Goal: Task Accomplishment & Management: Contribute content

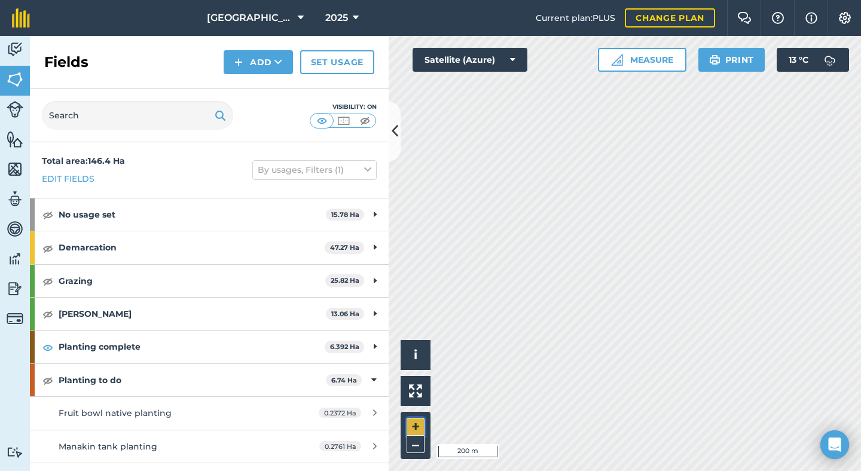
click at [412, 423] on button "+" at bounding box center [415, 427] width 18 height 18
click at [47, 380] on img at bounding box center [47, 380] width 11 height 14
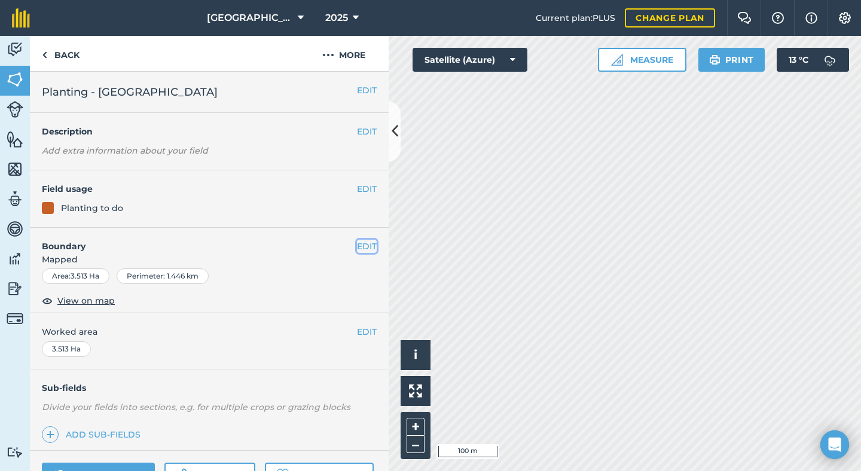
click at [366, 247] on button "EDIT" at bounding box center [367, 246] width 20 height 13
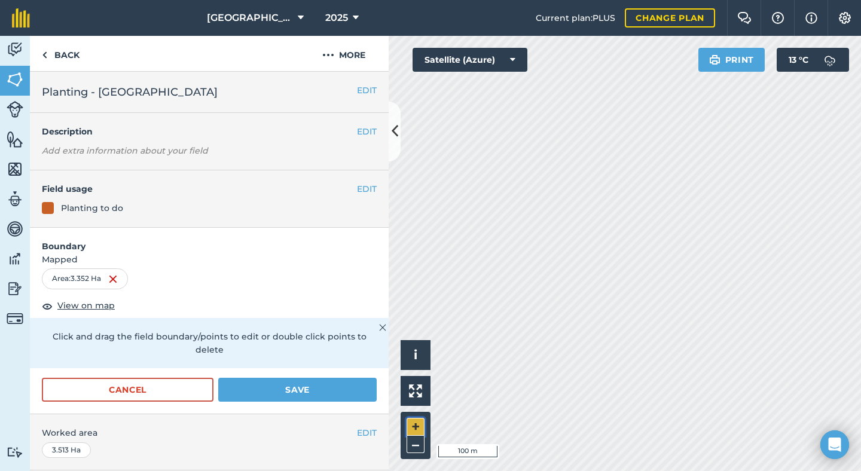
click at [415, 427] on button "+" at bounding box center [415, 427] width 18 height 18
click at [419, 422] on button "+" at bounding box center [415, 427] width 18 height 18
click at [301, 378] on button "Save" at bounding box center [297, 390] width 158 height 24
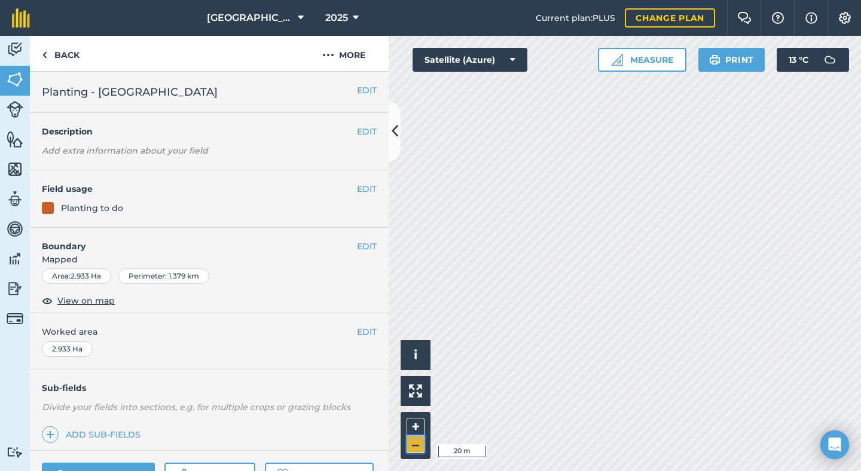
click at [417, 448] on button "–" at bounding box center [415, 444] width 18 height 17
click at [15, 139] on img at bounding box center [15, 139] width 17 height 18
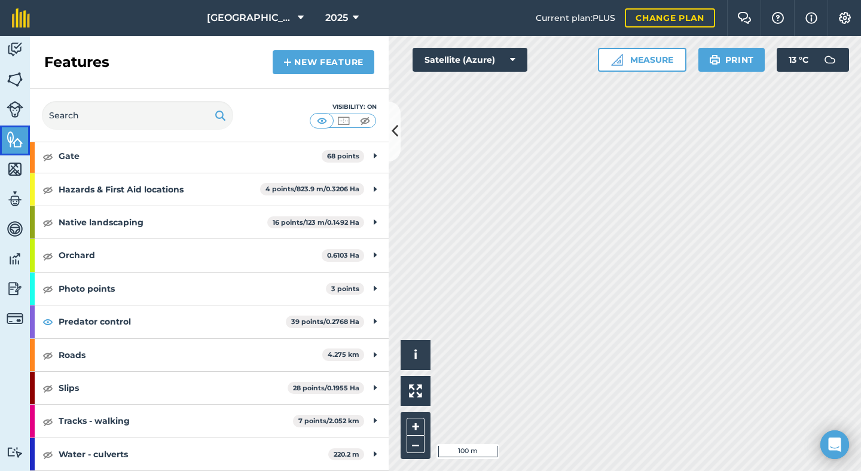
scroll to position [225, 0]
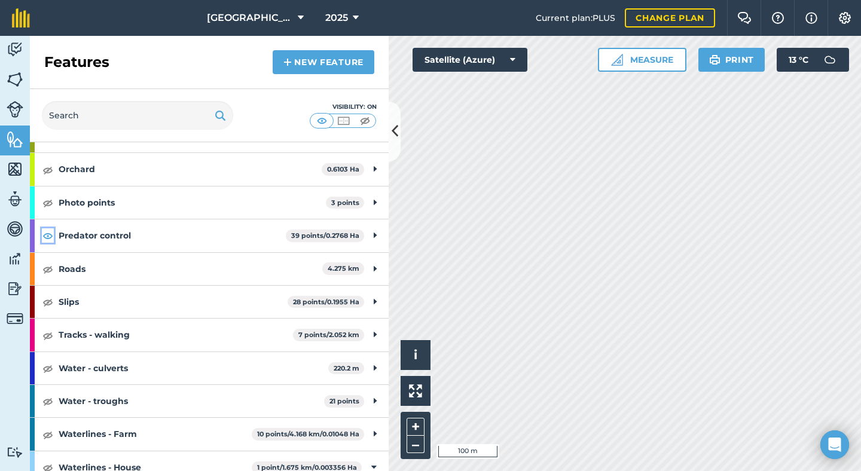
click at [47, 237] on img at bounding box center [47, 235] width 11 height 14
click at [18, 77] on img at bounding box center [15, 80] width 17 height 18
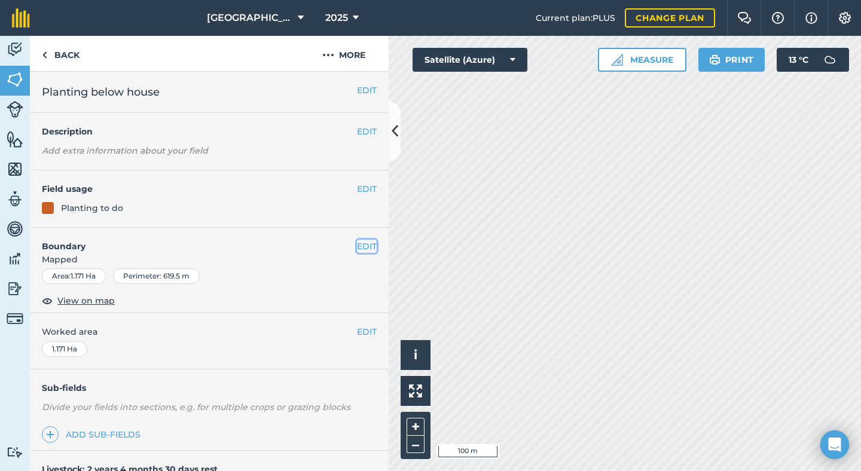
click at [363, 249] on button "EDIT" at bounding box center [367, 246] width 20 height 13
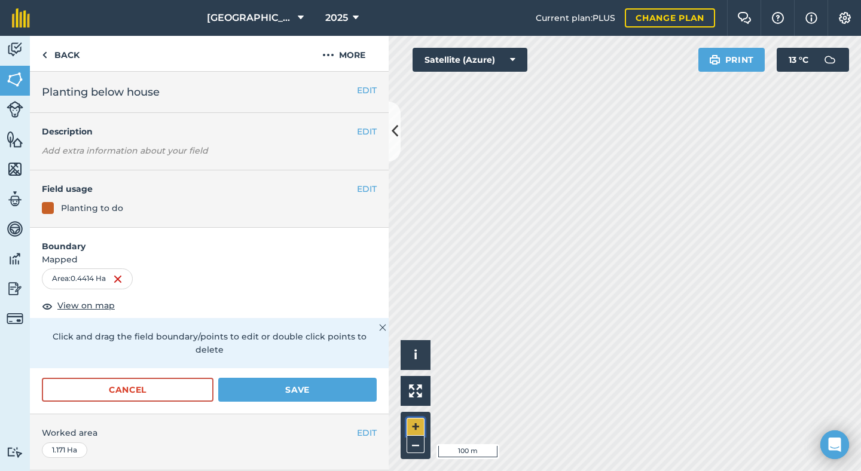
click at [418, 425] on button "+" at bounding box center [415, 427] width 18 height 18
click at [417, 423] on button "+" at bounding box center [415, 427] width 18 height 18
click at [251, 379] on button "Save" at bounding box center [297, 390] width 158 height 24
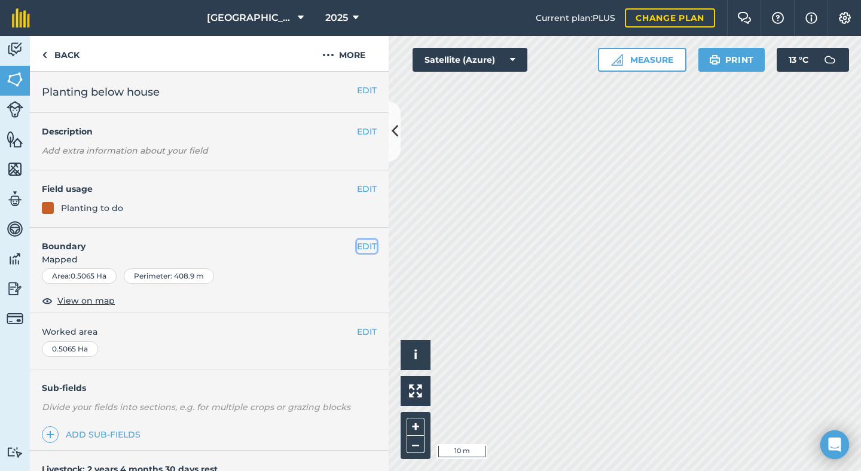
click at [359, 246] on button "EDIT" at bounding box center [367, 246] width 20 height 13
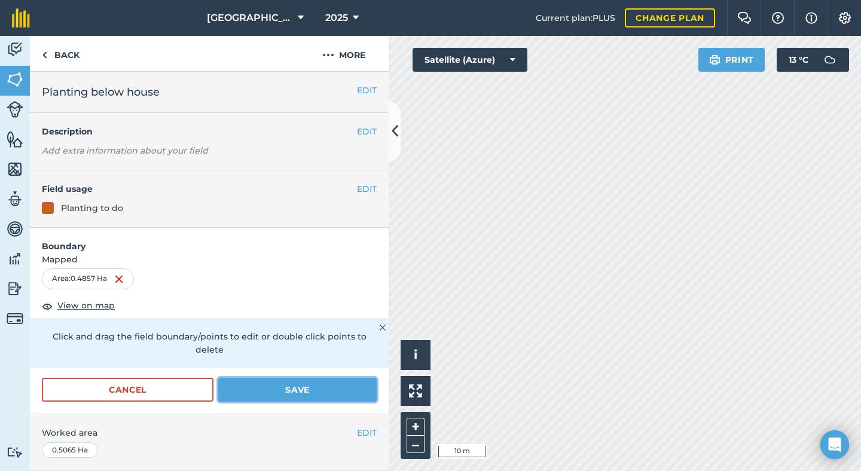
click at [246, 378] on button "Save" at bounding box center [297, 390] width 158 height 24
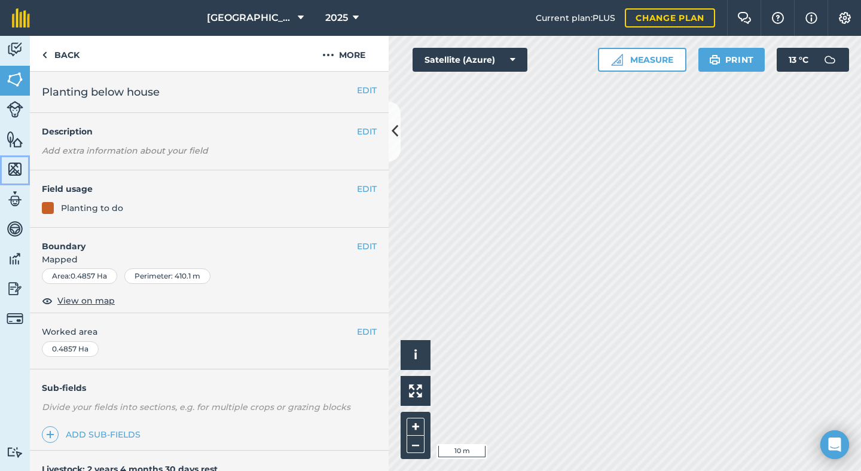
click at [16, 169] on img at bounding box center [15, 169] width 17 height 18
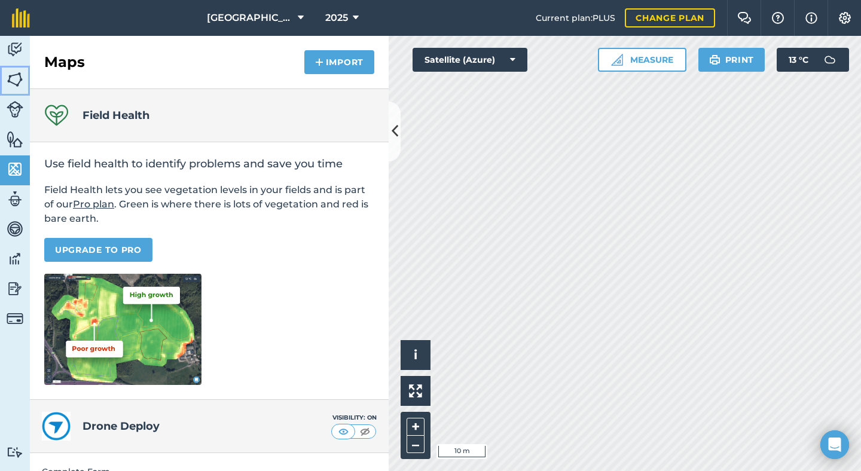
click at [16, 78] on img at bounding box center [15, 80] width 17 height 18
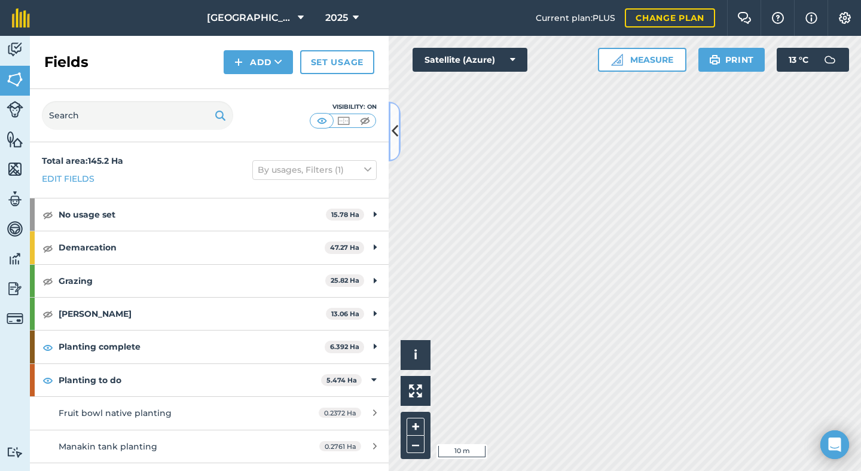
click at [396, 143] on button at bounding box center [394, 132] width 12 height 60
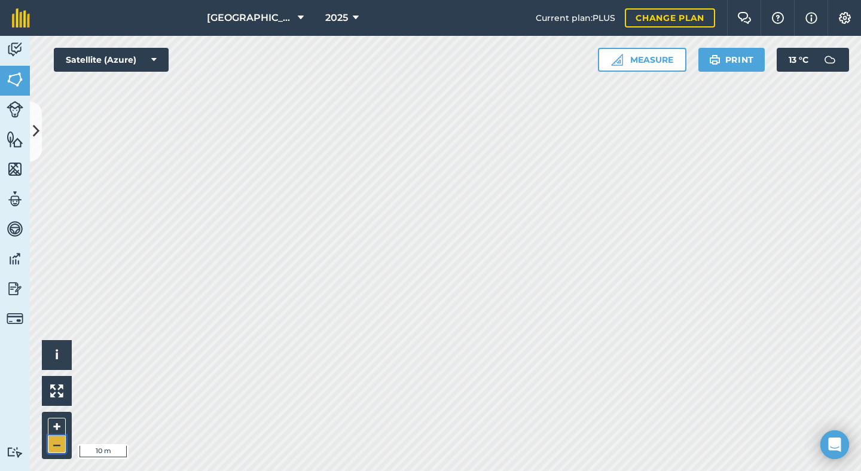
click at [58, 446] on button "–" at bounding box center [57, 444] width 18 height 17
click at [36, 151] on button at bounding box center [36, 132] width 12 height 60
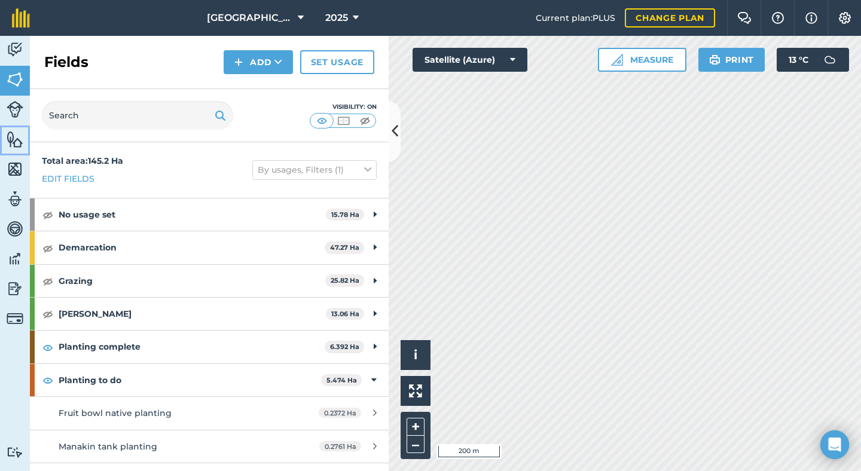
click at [15, 138] on img at bounding box center [15, 139] width 17 height 18
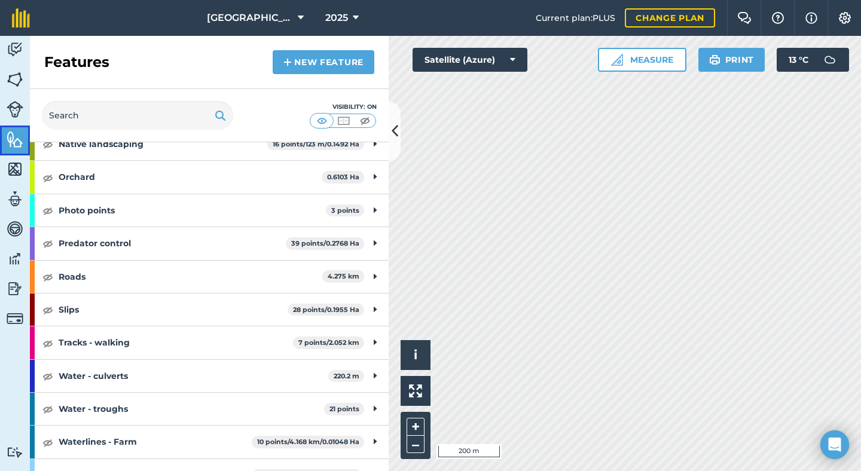
scroll to position [201, 0]
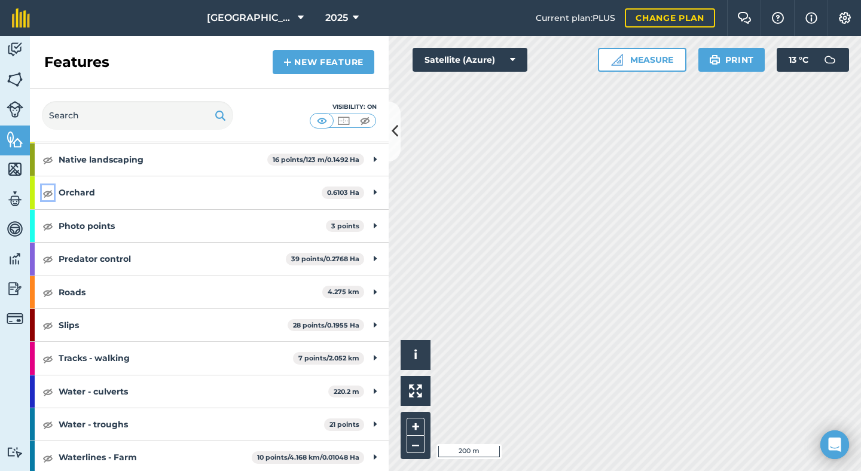
click at [45, 191] on img at bounding box center [47, 193] width 11 height 14
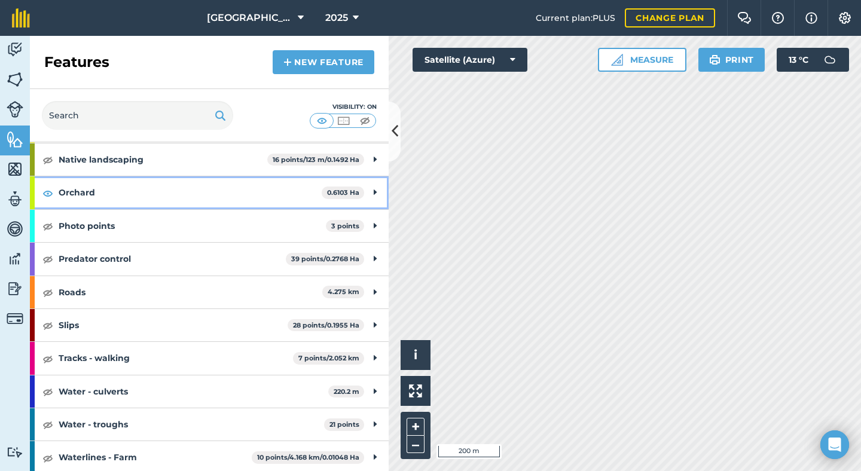
click at [371, 191] on div "Orchard 0.6103 Ha" at bounding box center [209, 192] width 359 height 32
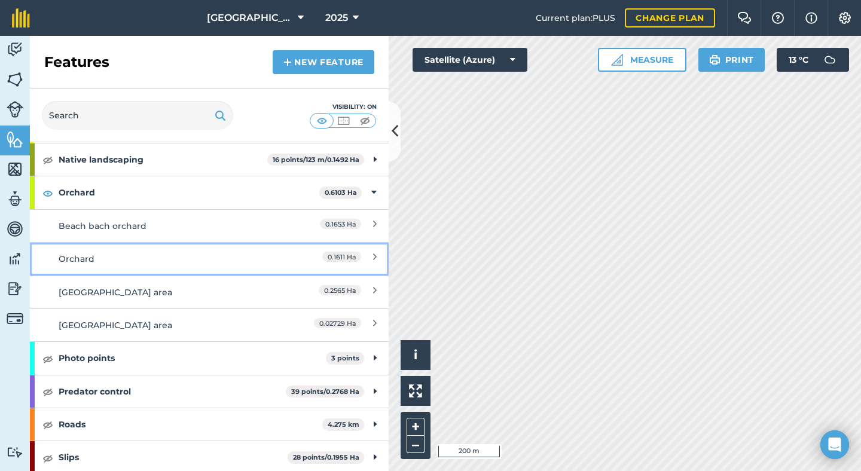
click at [271, 258] on div "0.1611 Ha" at bounding box center [324, 258] width 106 height 13
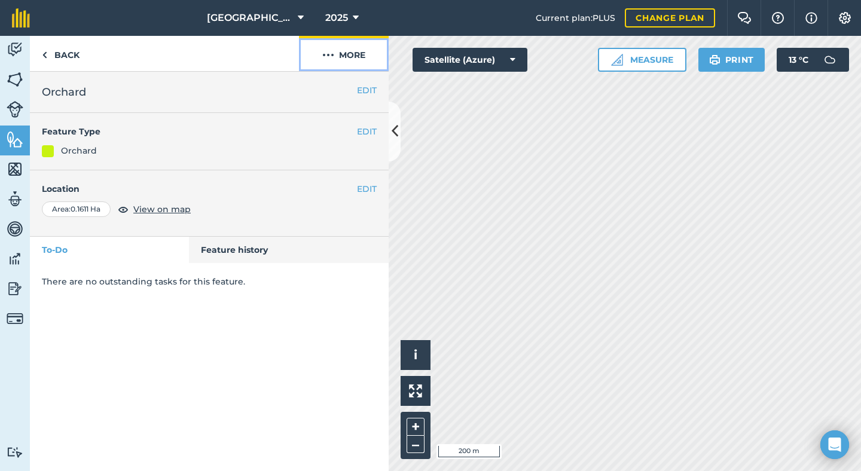
click at [344, 50] on button "More" at bounding box center [344, 53] width 90 height 35
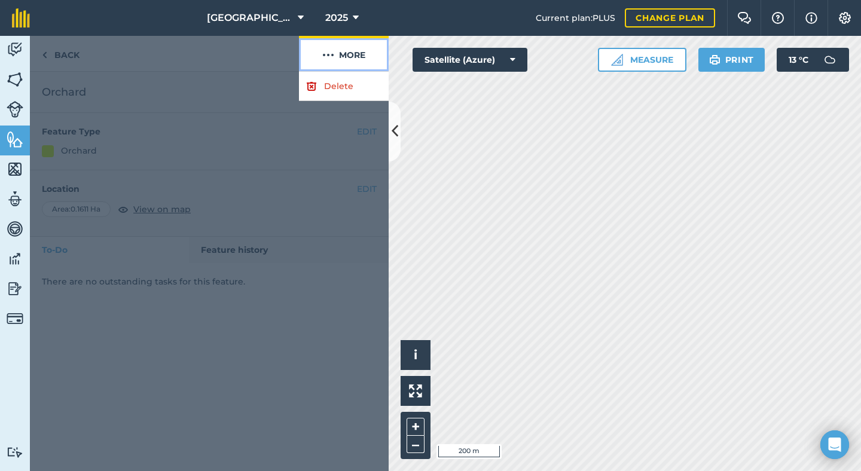
click at [344, 50] on button "More" at bounding box center [344, 53] width 90 height 35
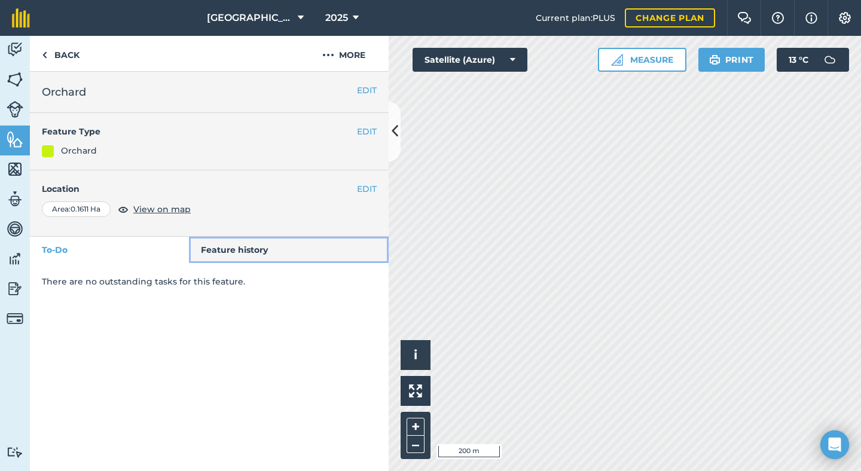
click at [225, 242] on link "Feature history" at bounding box center [289, 250] width 200 height 26
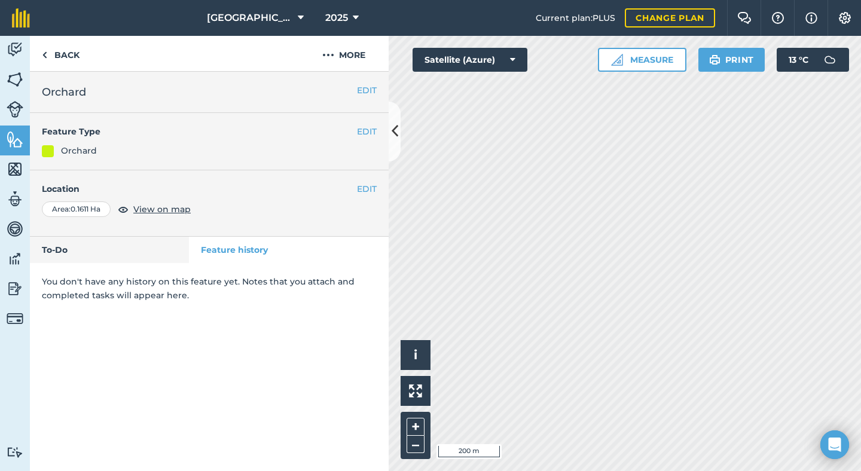
click at [238, 327] on div "EDIT Orchard EDIT Feature Type Orchard EDIT Location Area : 0.1611 Ha View on m…" at bounding box center [209, 271] width 359 height 399
click at [14, 49] on img at bounding box center [15, 50] width 17 height 18
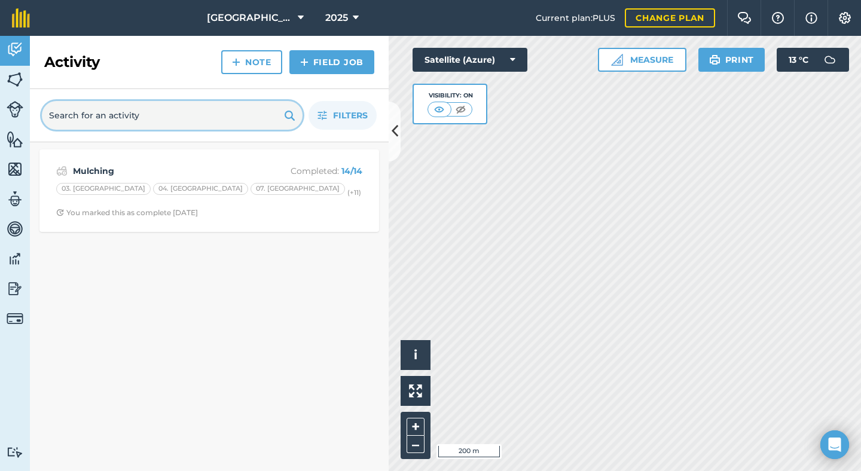
click at [106, 118] on input "text" at bounding box center [172, 115] width 261 height 29
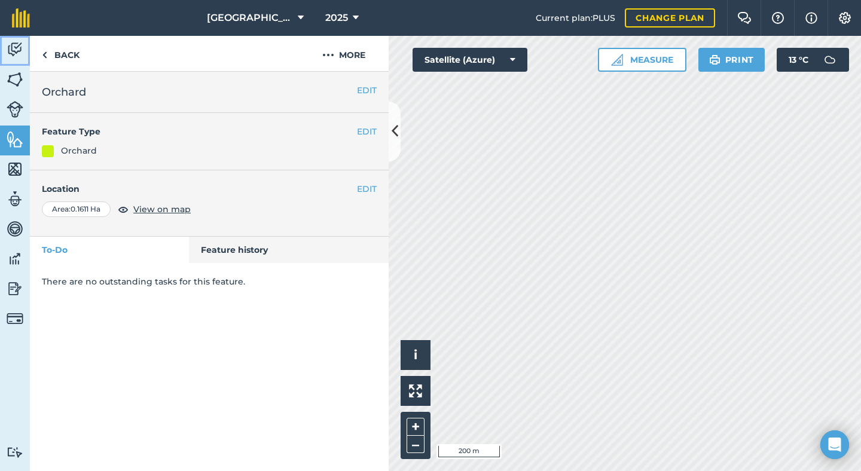
click at [14, 43] on img at bounding box center [15, 50] width 17 height 18
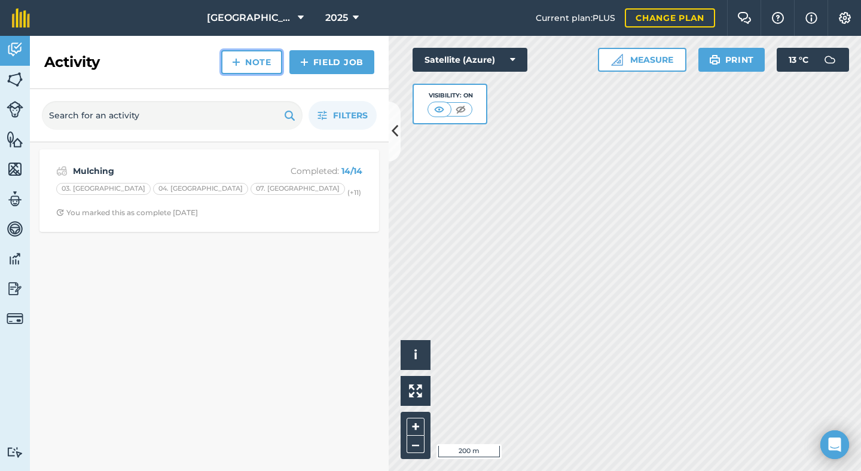
click at [264, 63] on link "Note" at bounding box center [251, 62] width 61 height 24
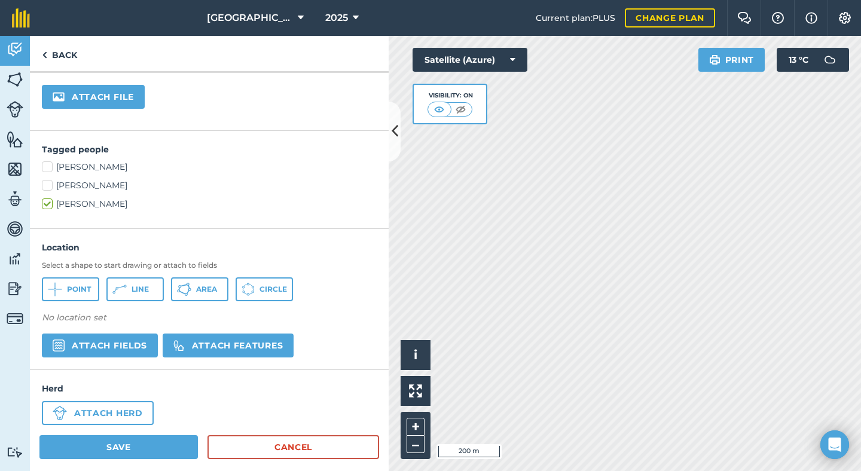
scroll to position [241, 0]
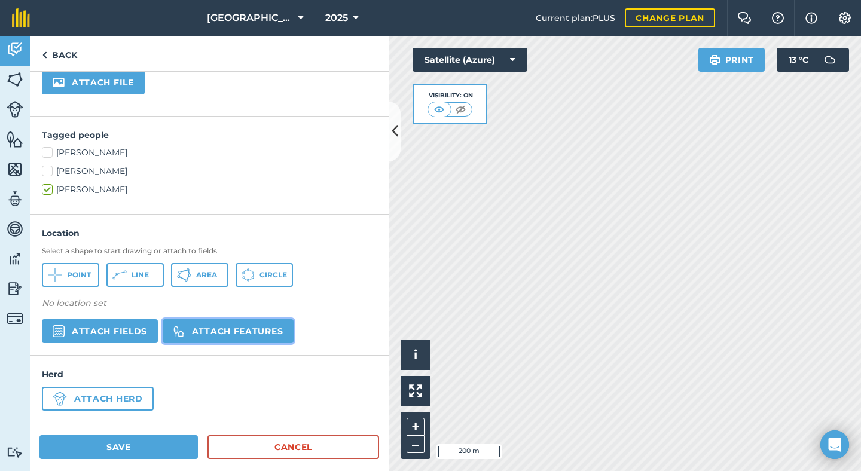
click at [182, 338] on button "Attach features" at bounding box center [228, 331] width 131 height 24
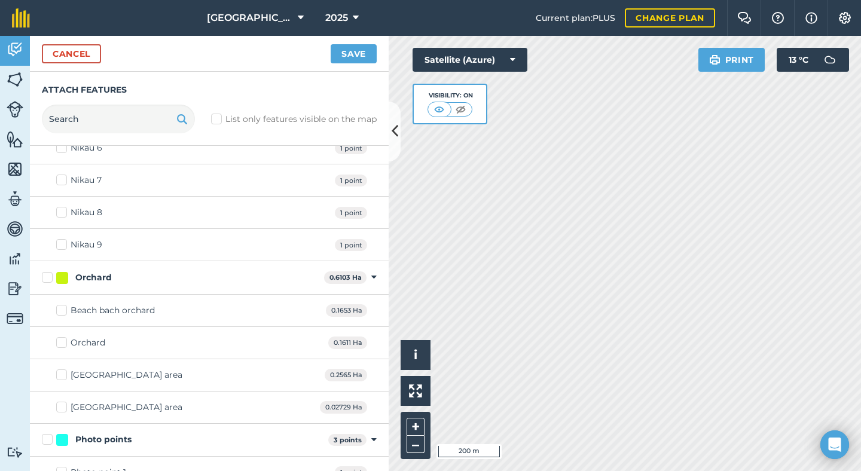
scroll to position [1762, 0]
click at [62, 340] on label "Orchard" at bounding box center [80, 341] width 49 height 13
click at [62, 340] on input "Orchard" at bounding box center [60, 339] width 8 height 8
checkbox input "true"
click at [348, 50] on button "Save" at bounding box center [353, 53] width 46 height 19
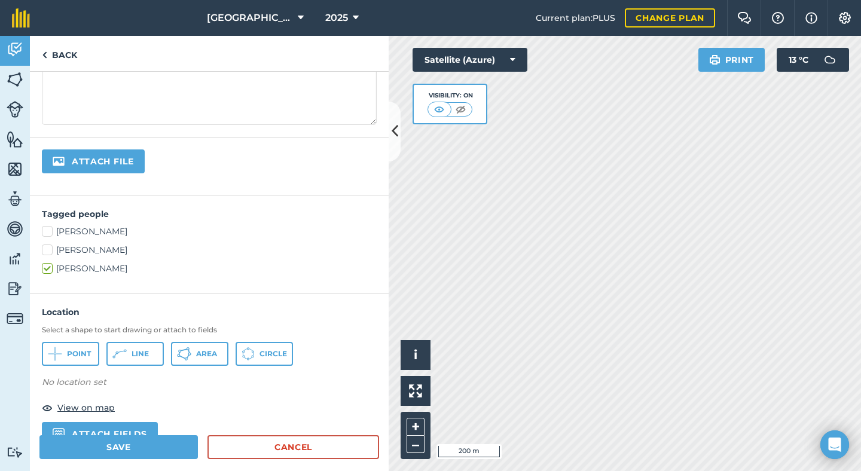
scroll to position [154, 0]
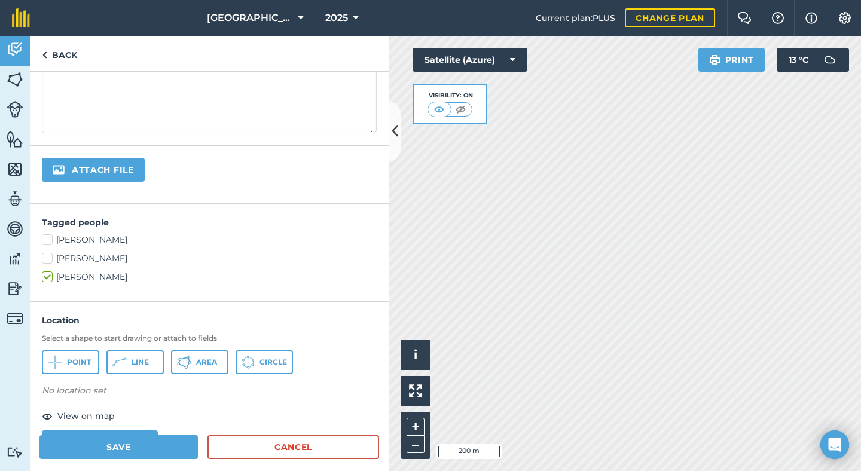
click at [51, 277] on label "[PERSON_NAME]" at bounding box center [209, 277] width 335 height 13
click at [50, 277] on input "[PERSON_NAME]" at bounding box center [46, 275] width 8 height 8
checkbox input "false"
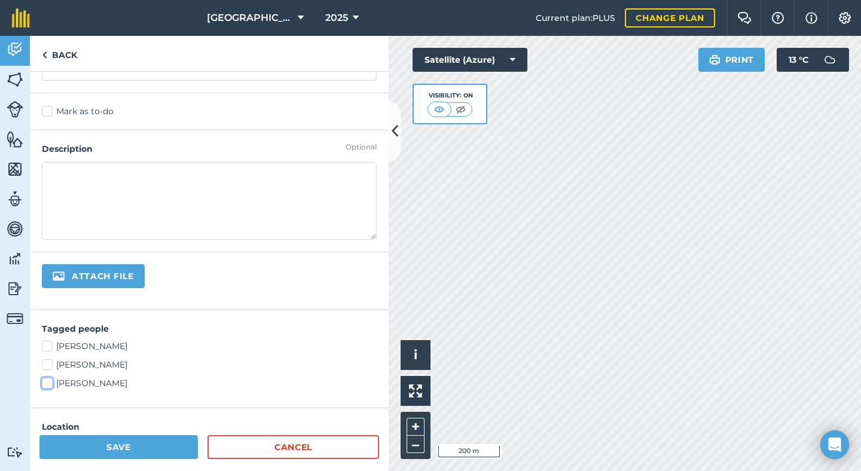
scroll to position [18, 0]
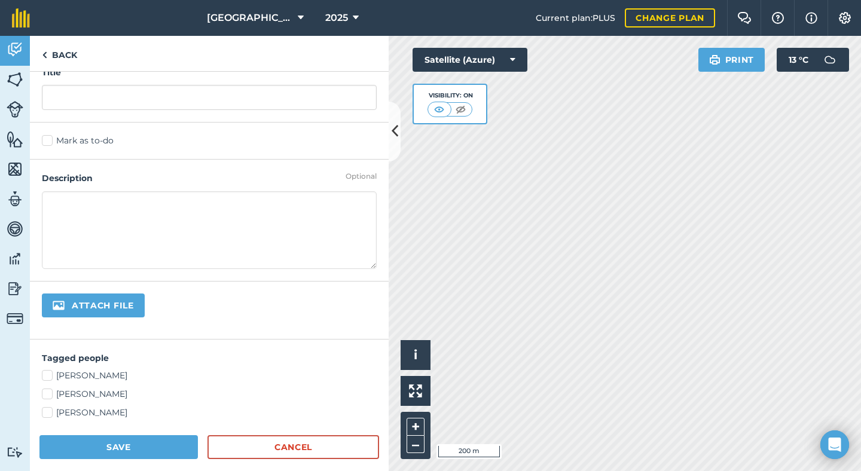
click at [138, 213] on textarea at bounding box center [209, 230] width 335 height 78
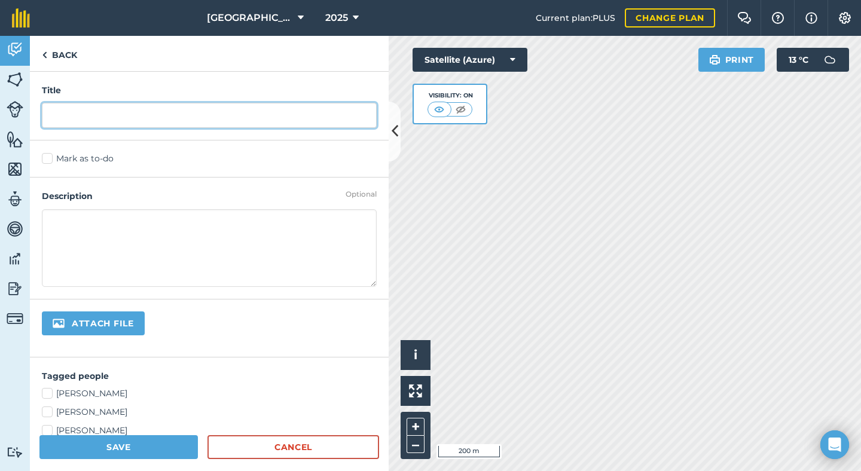
click at [136, 111] on input "text" at bounding box center [209, 115] width 335 height 25
type input "Lime added"
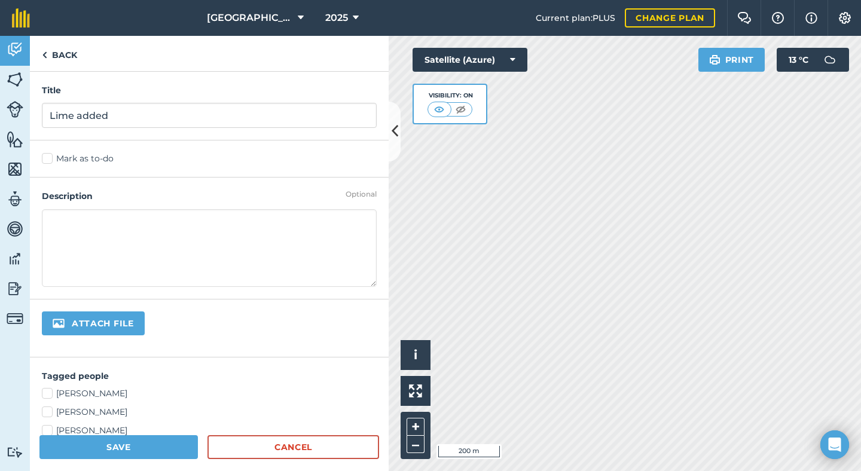
click at [100, 244] on textarea at bounding box center [209, 248] width 335 height 78
type textarea "50kgs of lime added to the orchard [DATE]"
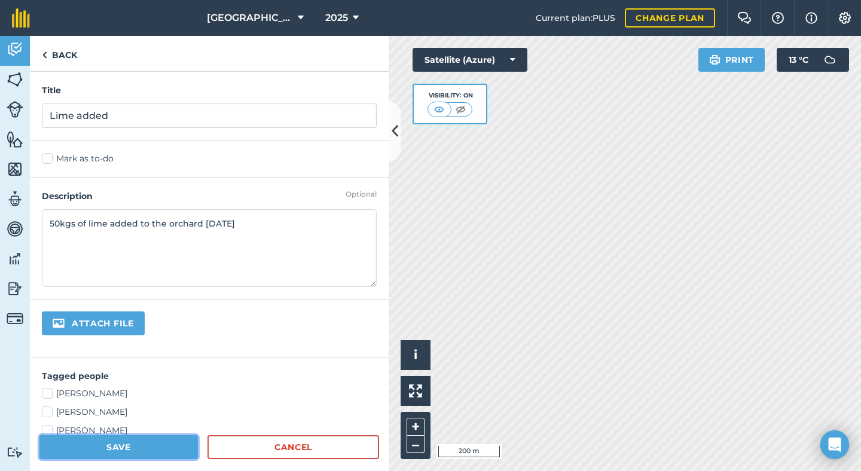
click at [131, 446] on button "Save" at bounding box center [118, 447] width 158 height 24
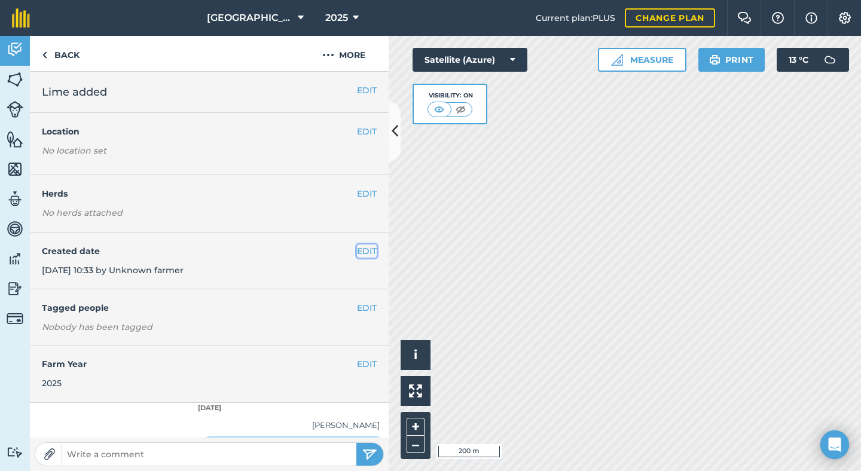
click at [360, 250] on button "EDIT" at bounding box center [367, 250] width 20 height 13
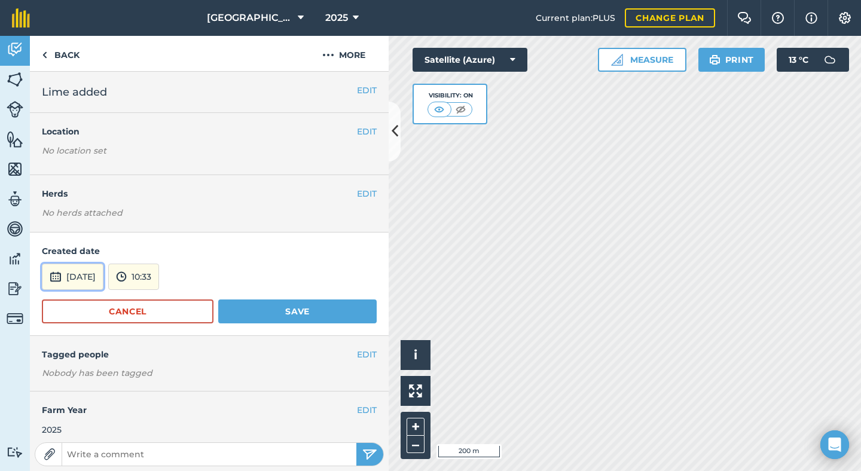
click at [99, 280] on button "[DATE]" at bounding box center [73, 277] width 62 height 26
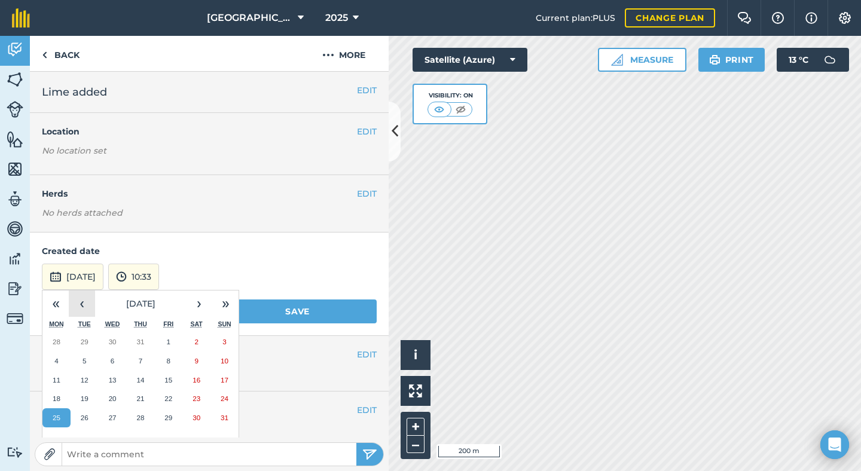
click at [86, 303] on button "‹" at bounding box center [82, 303] width 26 height 26
click at [118, 341] on button "2" at bounding box center [113, 341] width 28 height 19
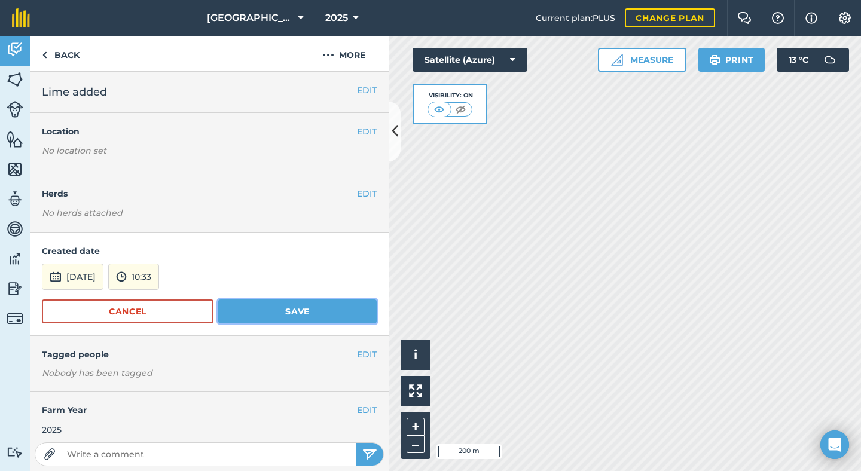
click at [255, 316] on button "Save" at bounding box center [297, 311] width 158 height 24
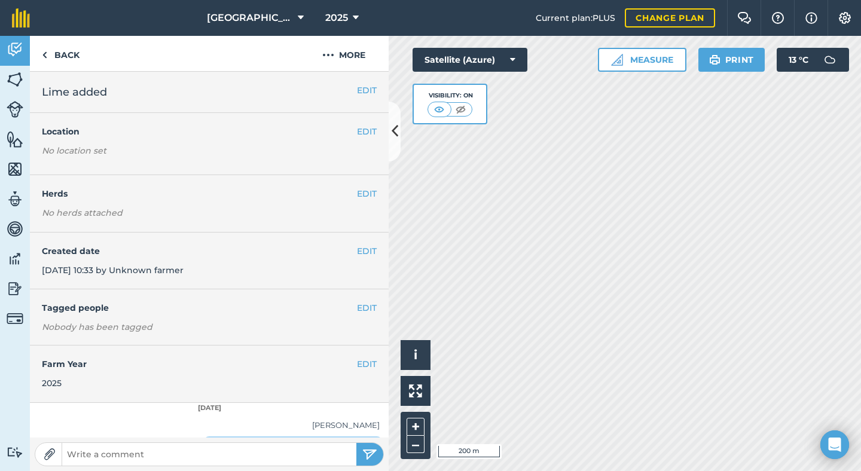
click at [117, 154] on p "No location set" at bounding box center [209, 153] width 335 height 18
click at [360, 133] on button "EDIT" at bounding box center [367, 131] width 20 height 13
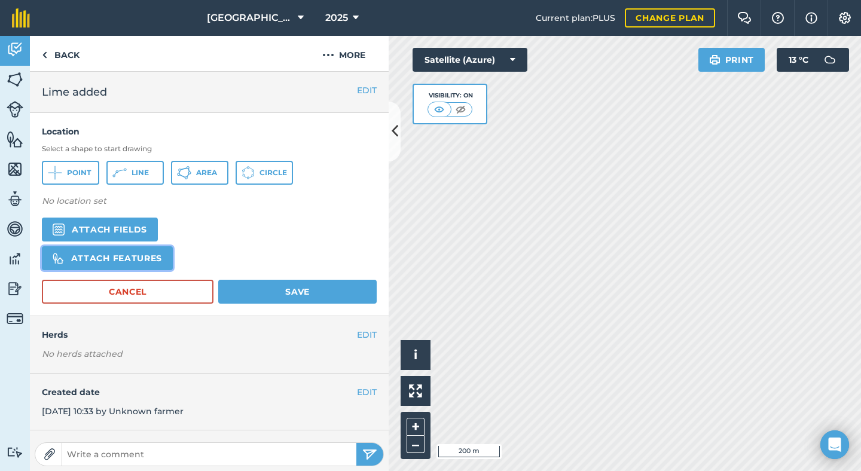
click at [139, 258] on button "Attach features" at bounding box center [107, 258] width 131 height 24
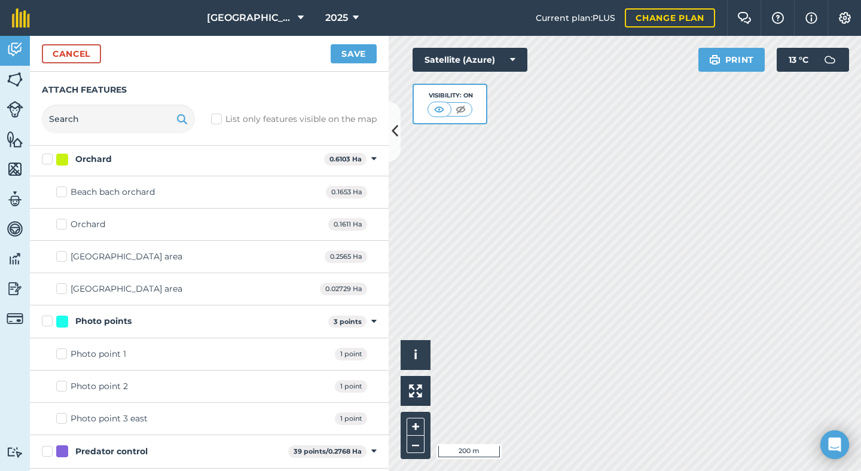
scroll to position [1882, 0]
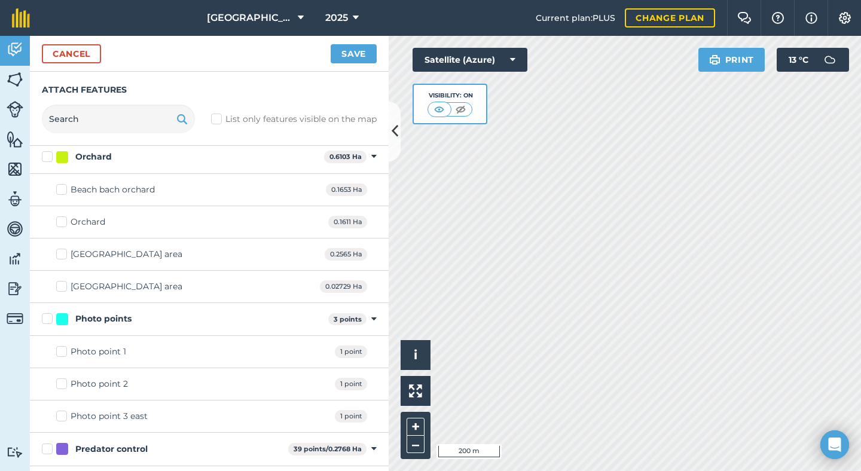
click at [63, 222] on label "Orchard" at bounding box center [80, 222] width 49 height 13
click at [63, 222] on input "Orchard" at bounding box center [60, 220] width 8 height 8
checkbox input "true"
click at [351, 56] on button "Save" at bounding box center [353, 53] width 46 height 19
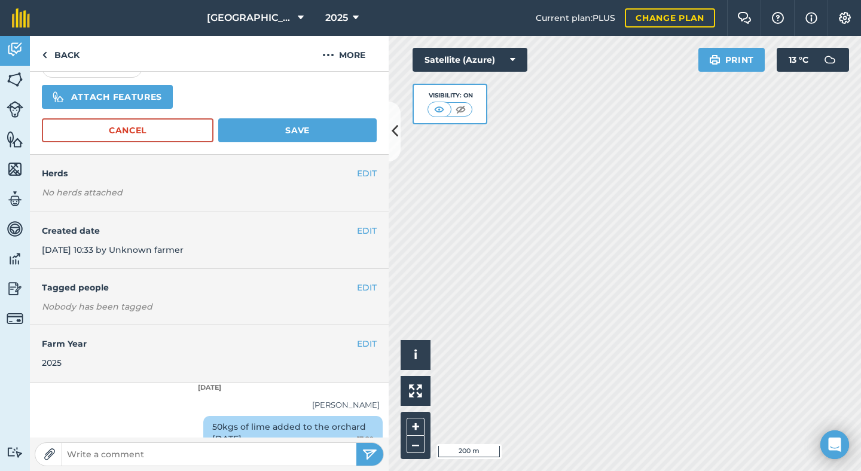
scroll to position [226, 0]
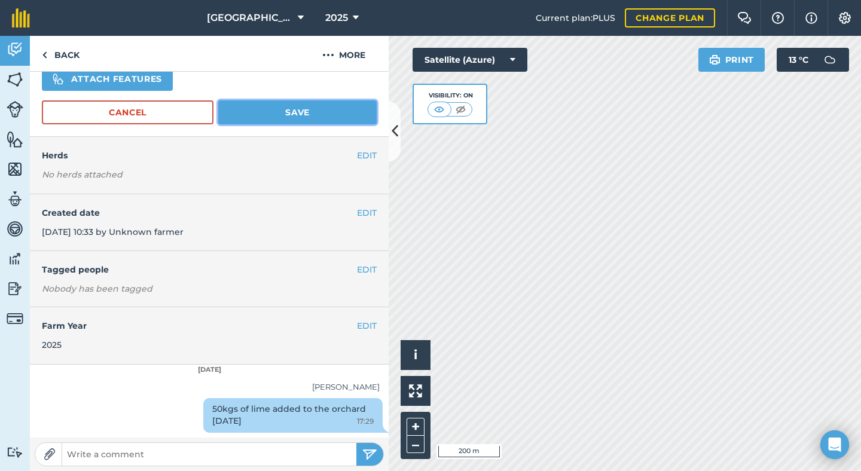
click at [298, 115] on button "Save" at bounding box center [297, 112] width 158 height 24
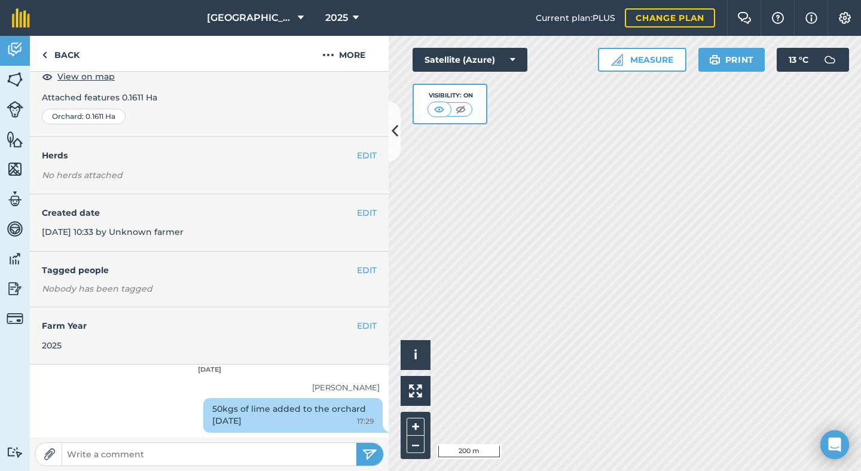
scroll to position [0, 0]
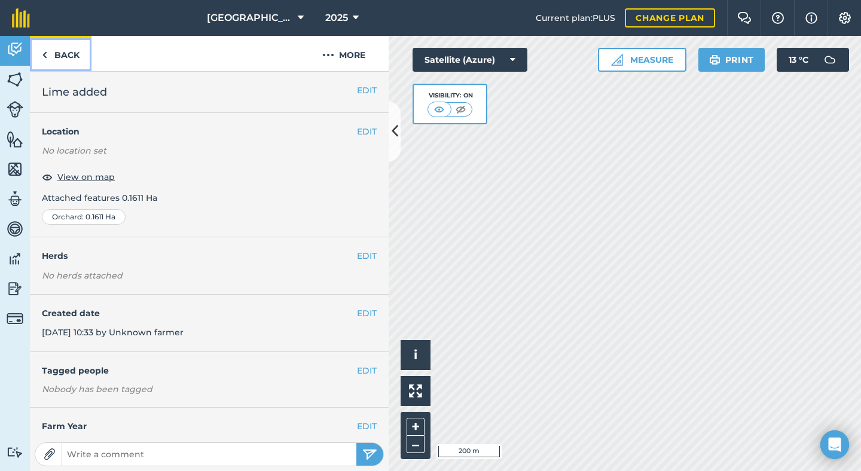
click at [68, 51] on link "Back" at bounding box center [61, 53] width 62 height 35
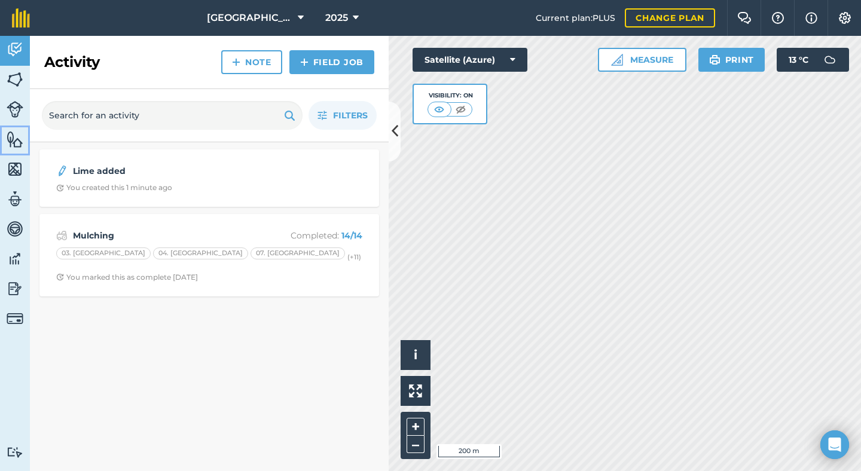
click at [9, 146] on img at bounding box center [15, 139] width 17 height 18
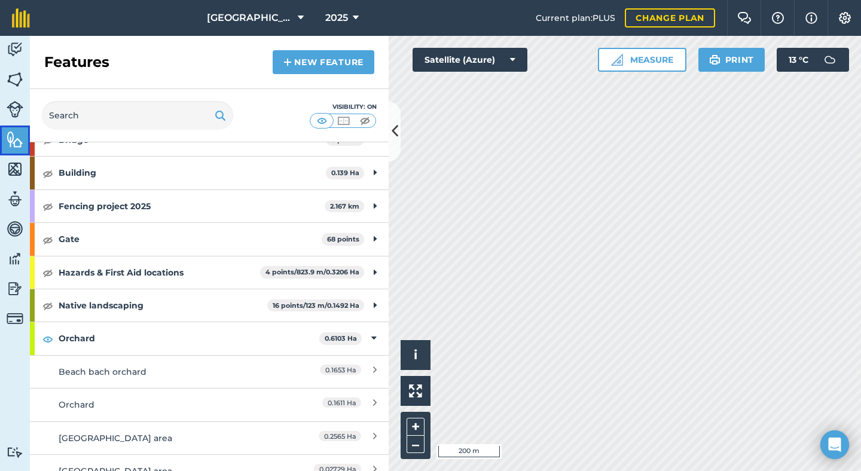
scroll to position [56, 0]
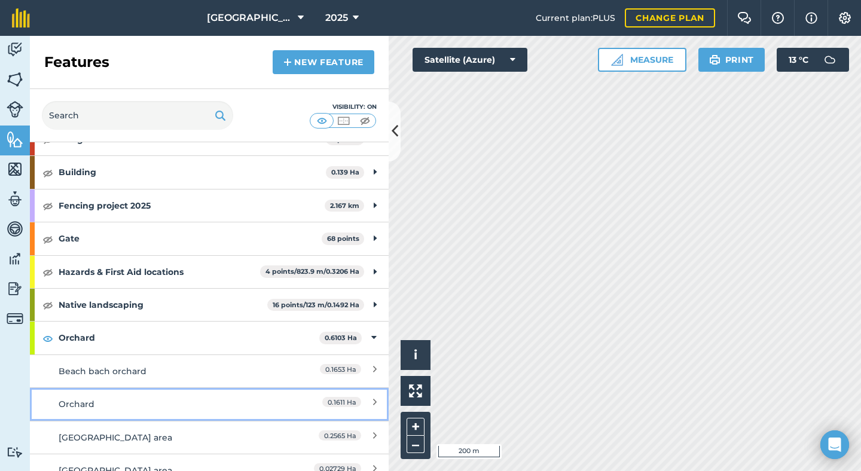
click at [326, 409] on div "0.1611 Ha" at bounding box center [341, 403] width 39 height 13
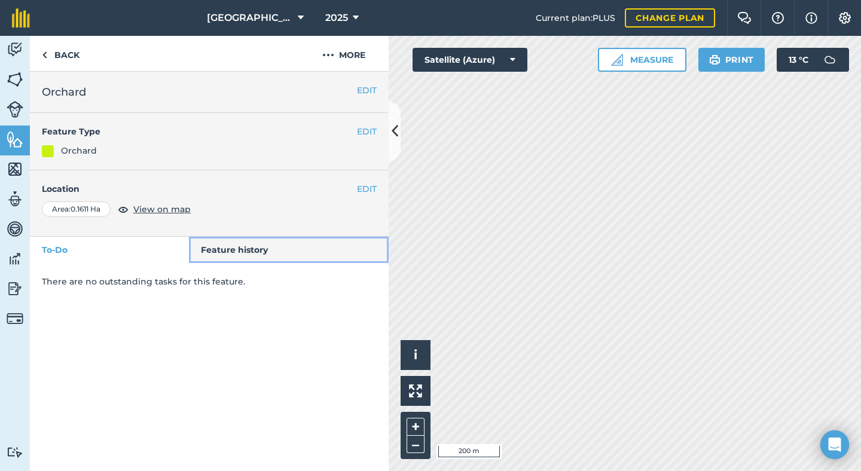
click at [239, 254] on link "Feature history" at bounding box center [289, 250] width 200 height 26
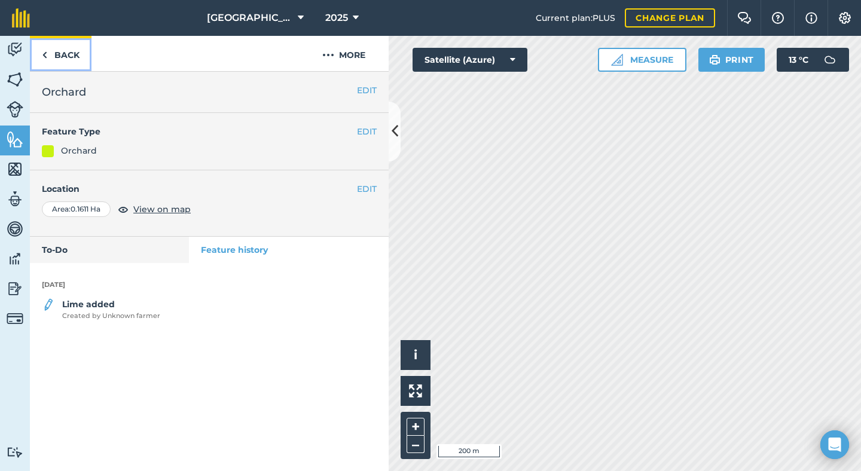
click at [62, 53] on link "Back" at bounding box center [61, 53] width 62 height 35
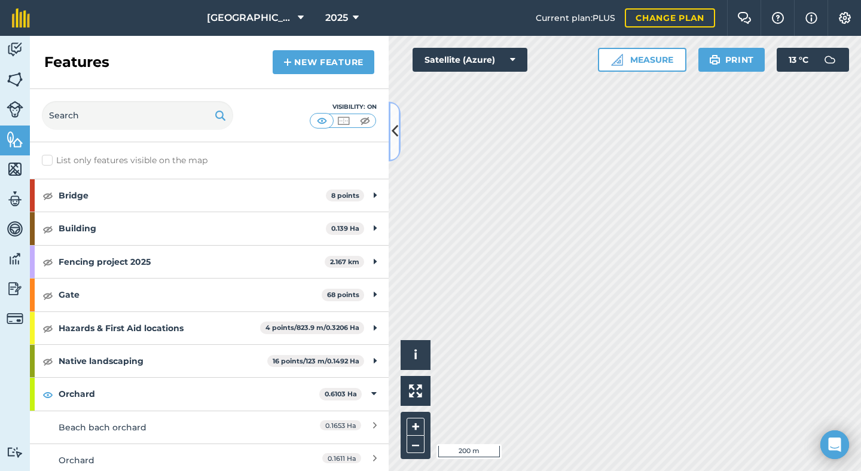
click at [394, 124] on icon at bounding box center [394, 131] width 7 height 21
